Goal: Navigation & Orientation: Find specific page/section

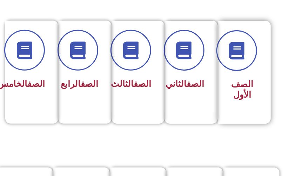
scroll to position [168, 0]
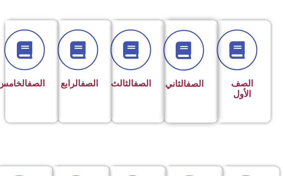
click at [192, 68] on div at bounding box center [189, 50] width 30 height 41
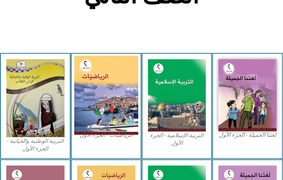
scroll to position [167, 0]
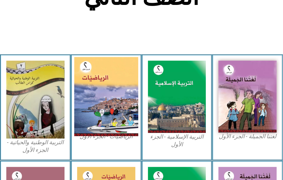
click at [98, 86] on img at bounding box center [106, 96] width 64 height 79
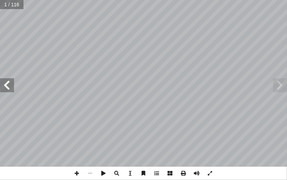
click at [3, 84] on span at bounding box center [7, 85] width 14 height 14
click at [75, 173] on span at bounding box center [76, 172] width 13 height 13
